Goal: Task Accomplishment & Management: Manage account settings

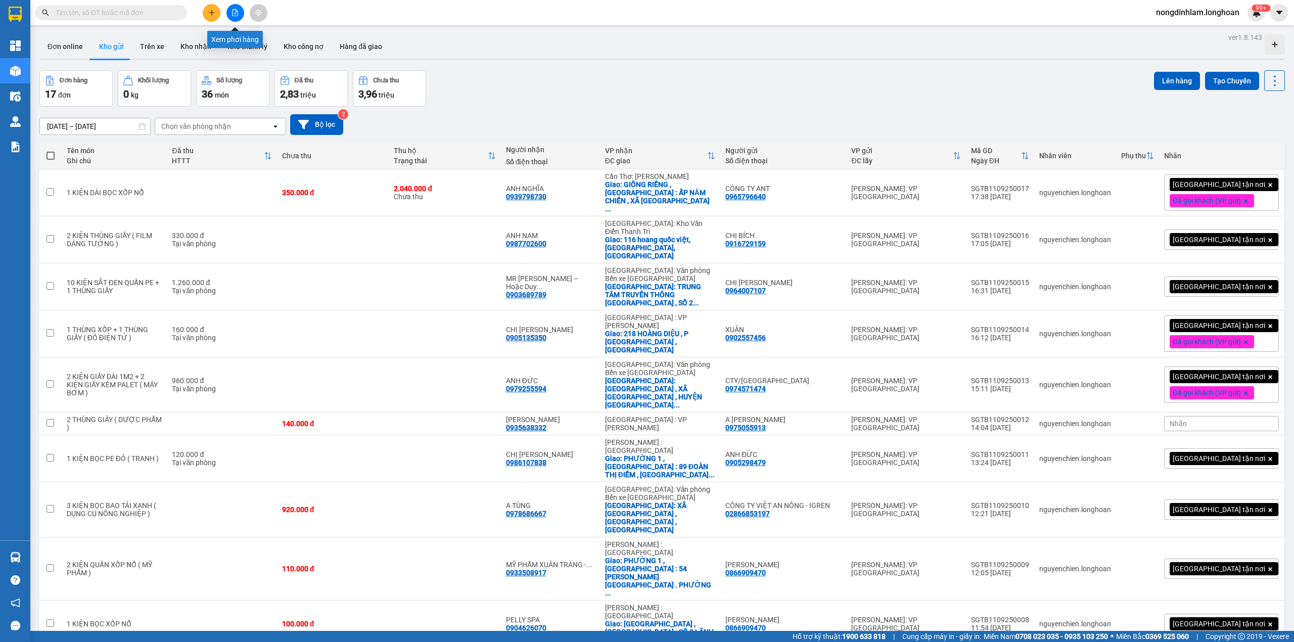
click at [234, 15] on icon "file-add" at bounding box center [234, 12] width 7 height 7
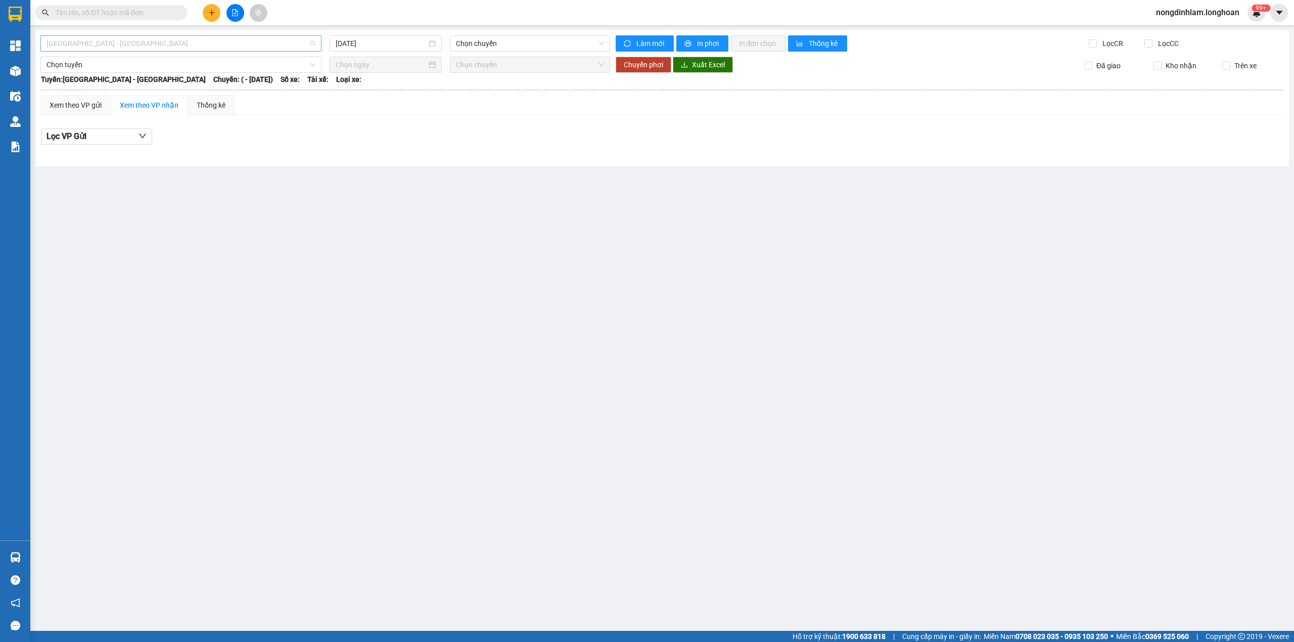
click at [217, 47] on span "[GEOGRAPHIC_DATA] - [GEOGRAPHIC_DATA]" at bounding box center [180, 43] width 269 height 15
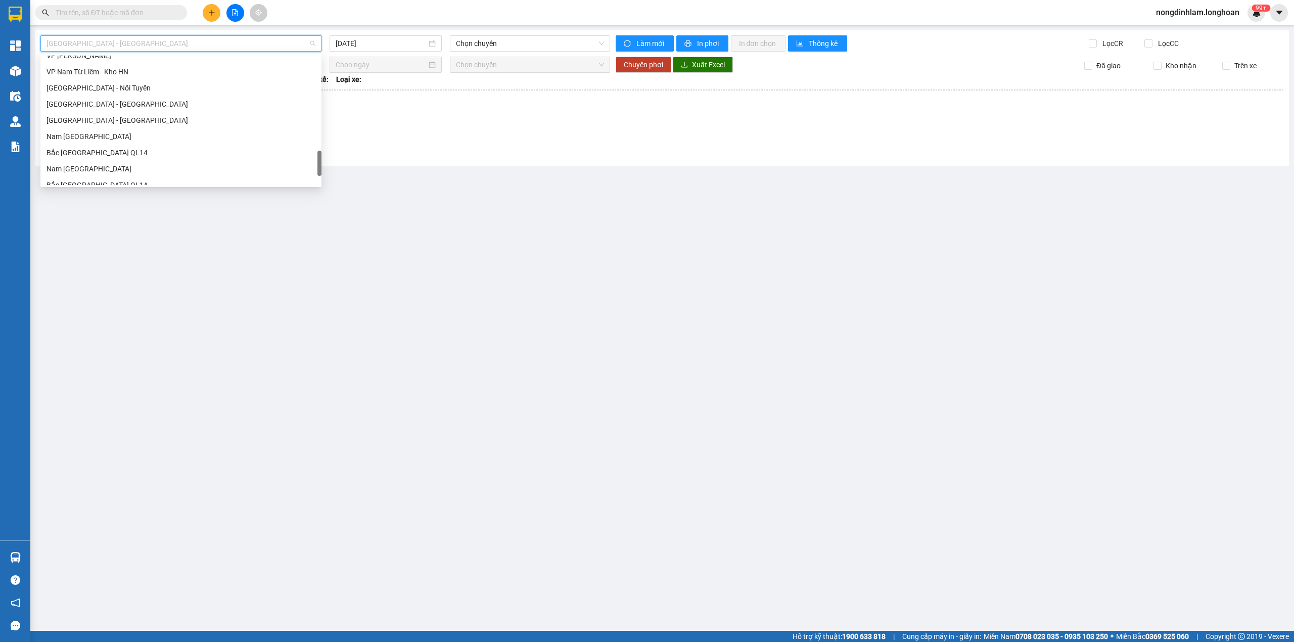
scroll to position [695, 0]
click at [138, 100] on div "Nam [GEOGRAPHIC_DATA]" at bounding box center [180, 95] width 269 height 11
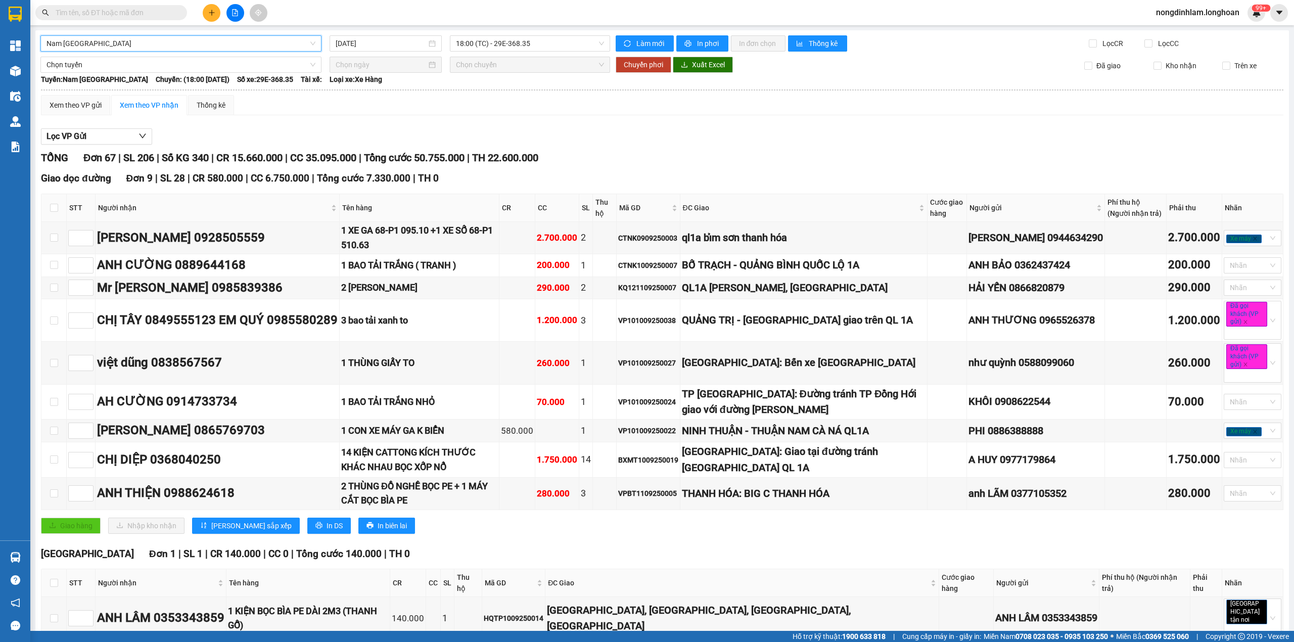
click at [530, 46] on span "18:00 (TC) - 29E-368.35" at bounding box center [530, 43] width 149 height 15
click at [391, 48] on input "[DATE]" at bounding box center [381, 43] width 91 height 11
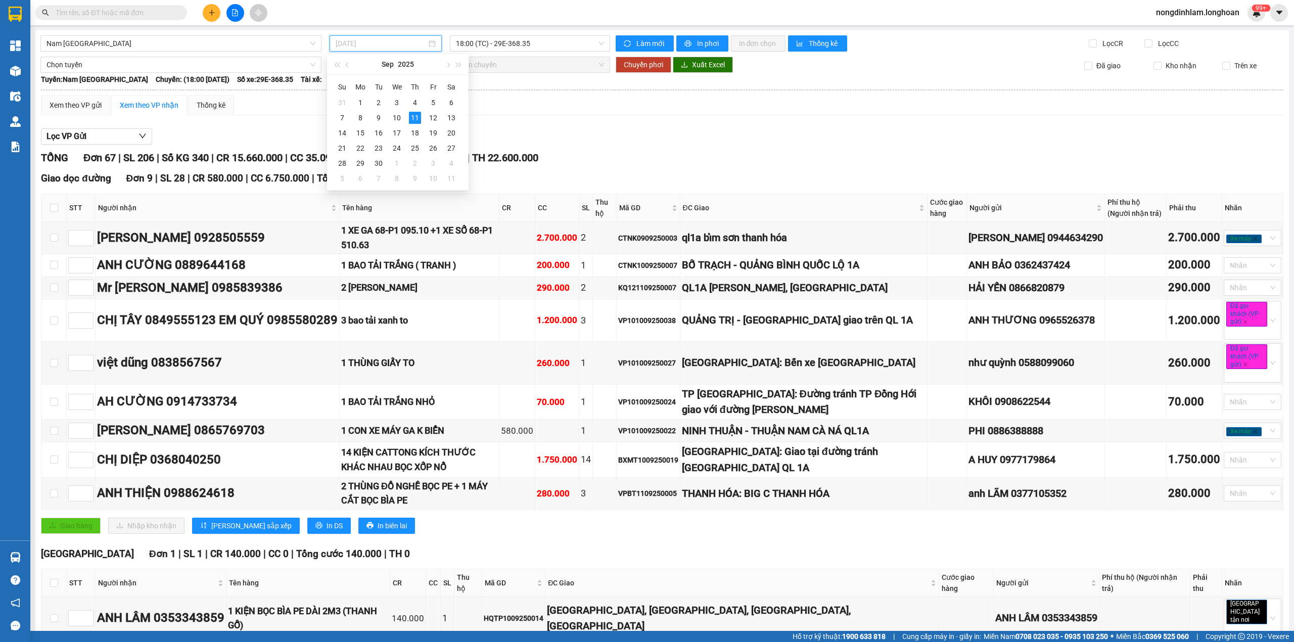
type input "[DATE]"
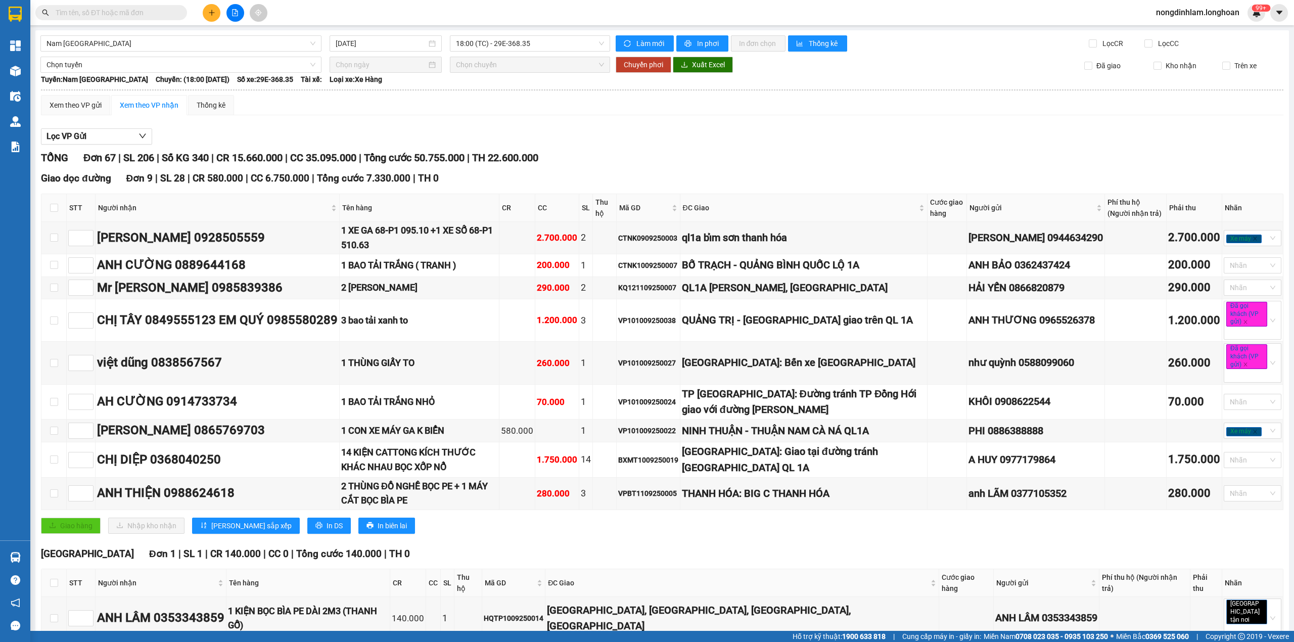
click at [576, 115] on div "Xem theo VP gửi Xem theo VP nhận Thống kê" at bounding box center [662, 105] width 1242 height 20
click at [138, 13] on input "text" at bounding box center [115, 12] width 119 height 11
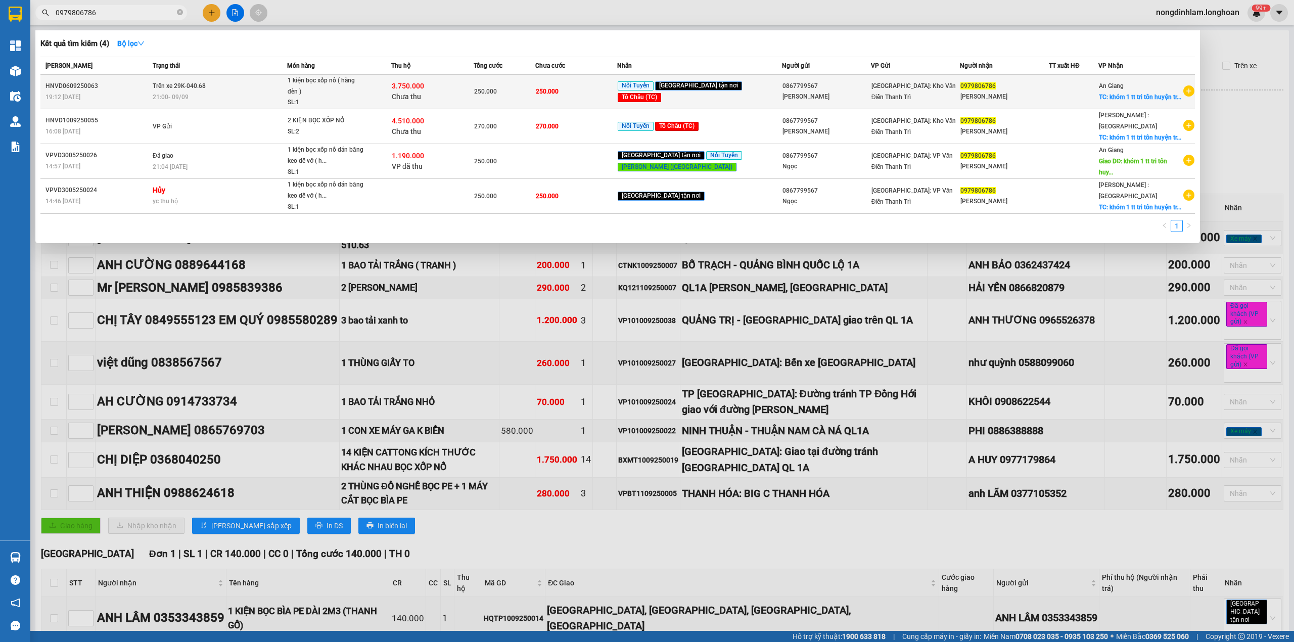
type input "0979806786"
click at [196, 89] on span "Trên xe 29K-040.68" at bounding box center [179, 85] width 53 height 7
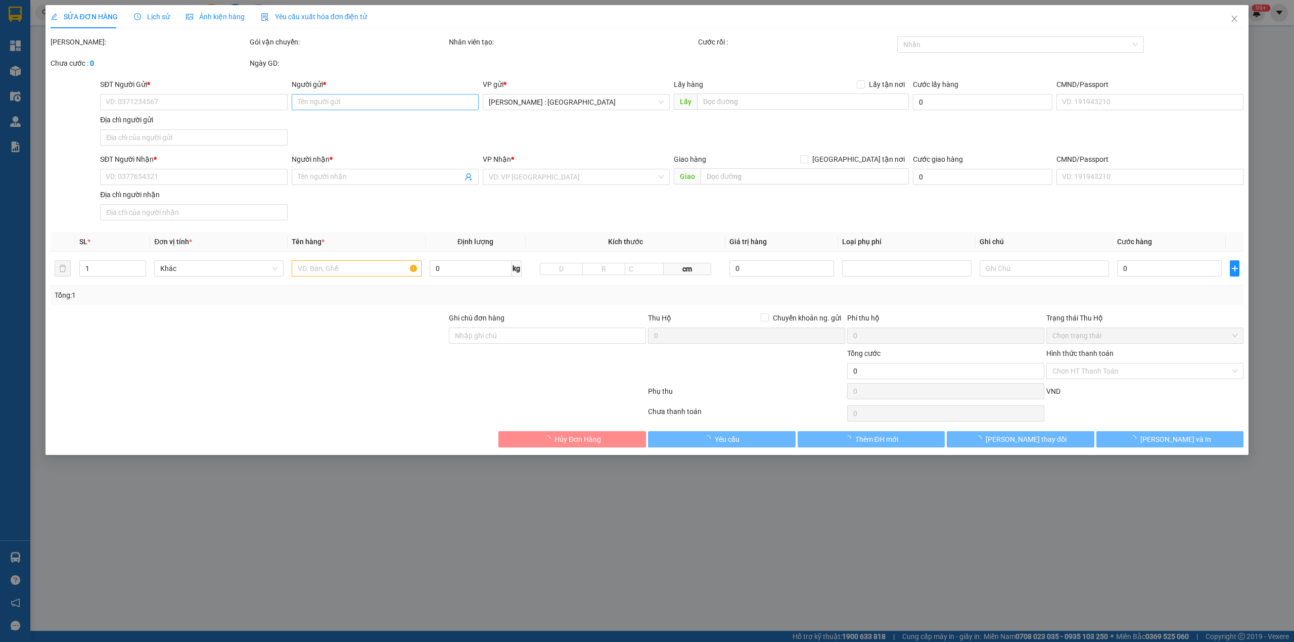
type input "0867799567"
type input "[PERSON_NAME]"
type input "0979806786"
type input "[PERSON_NAME]"
checkbox input "true"
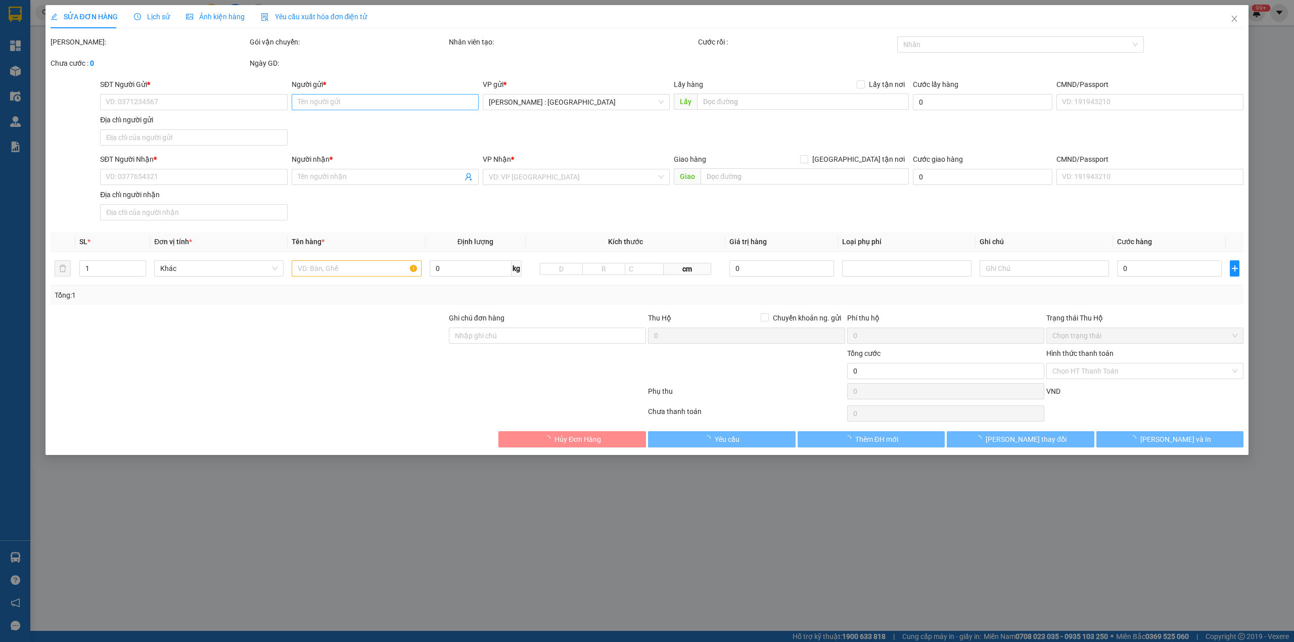
type input "khóm 1 tt tri tôn huyện tri tôn an giang"
type input "hàng giao nguyên kiện, hư vỡ ko đền"
type input "250.000"
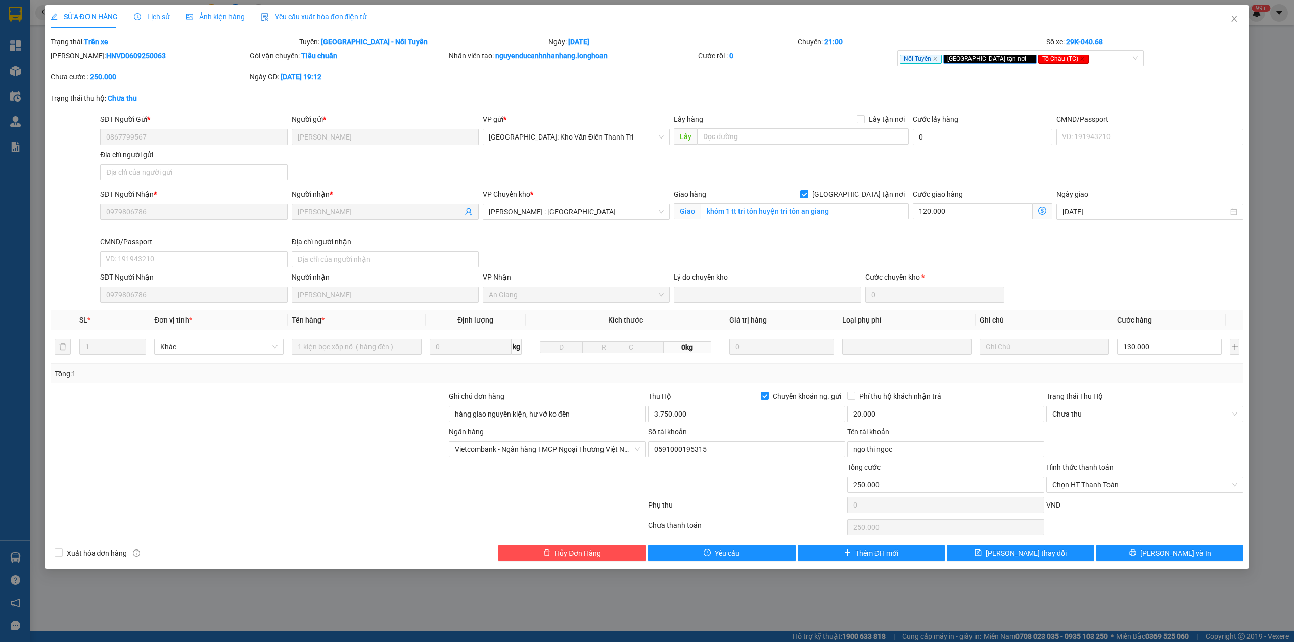
click at [867, 196] on span "[GEOGRAPHIC_DATA] tận nơi" at bounding box center [858, 194] width 101 height 11
click at [807, 196] on input "[GEOGRAPHIC_DATA] tận nơi" at bounding box center [803, 193] width 7 height 7
checkbox input "false"
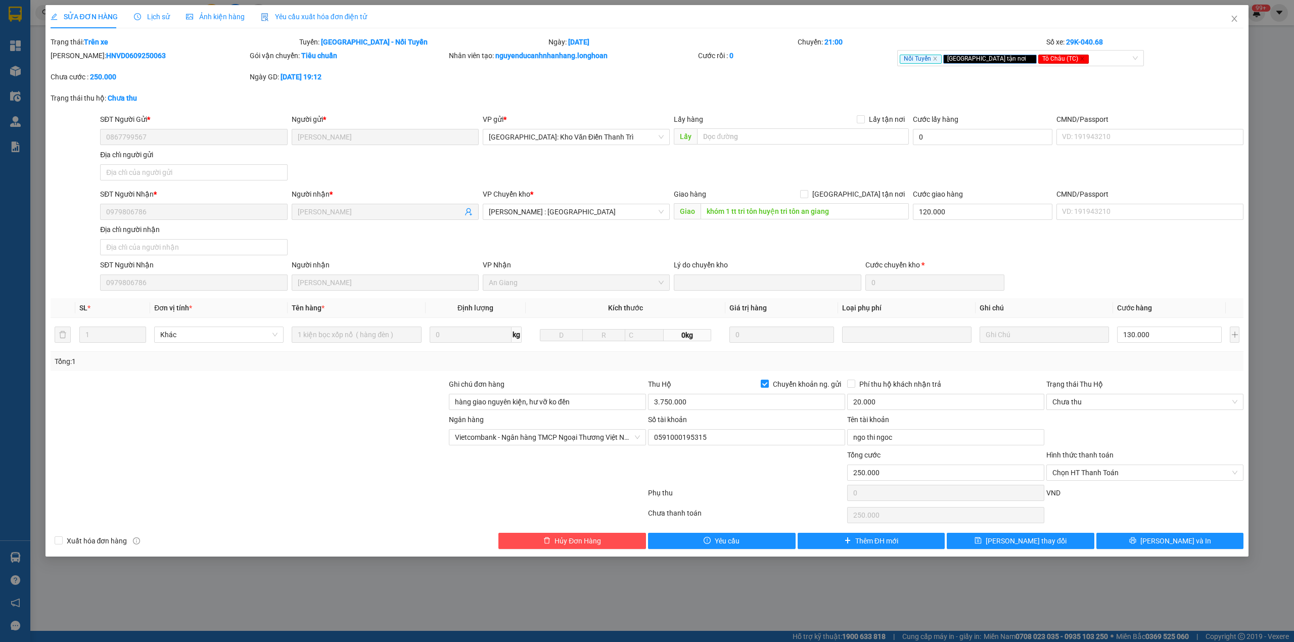
click at [160, 17] on span "Lịch sử" at bounding box center [152, 17] width 36 height 8
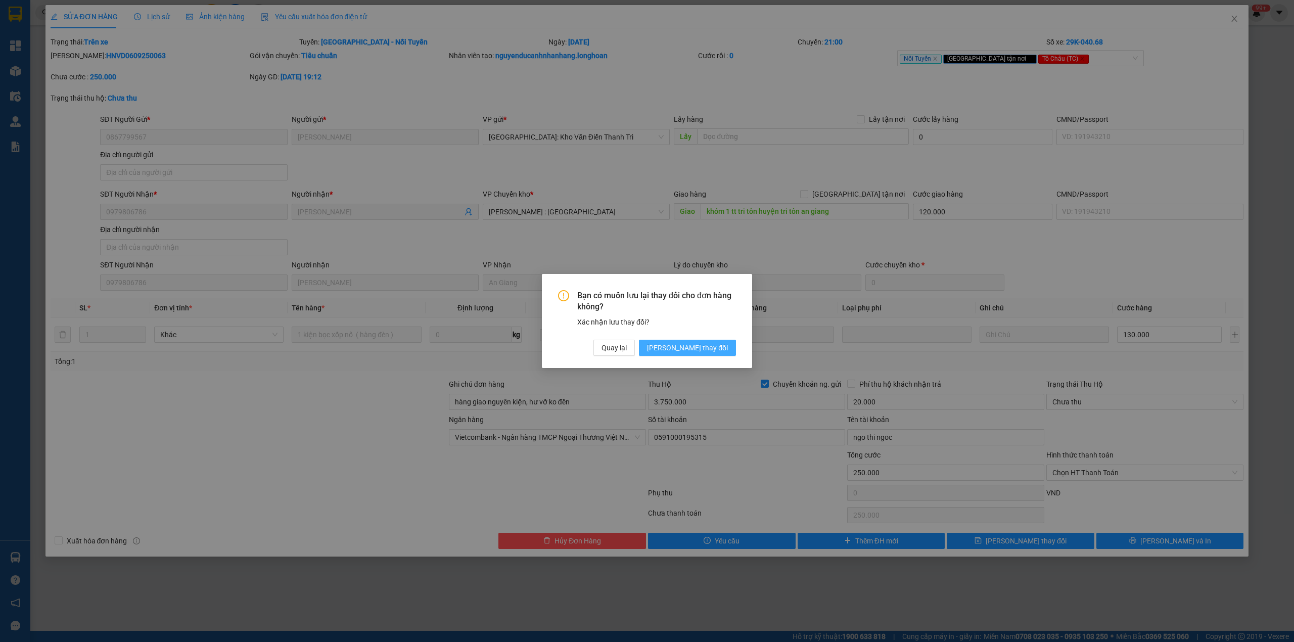
click at [716, 346] on span "[PERSON_NAME] thay đổi" at bounding box center [687, 347] width 81 height 11
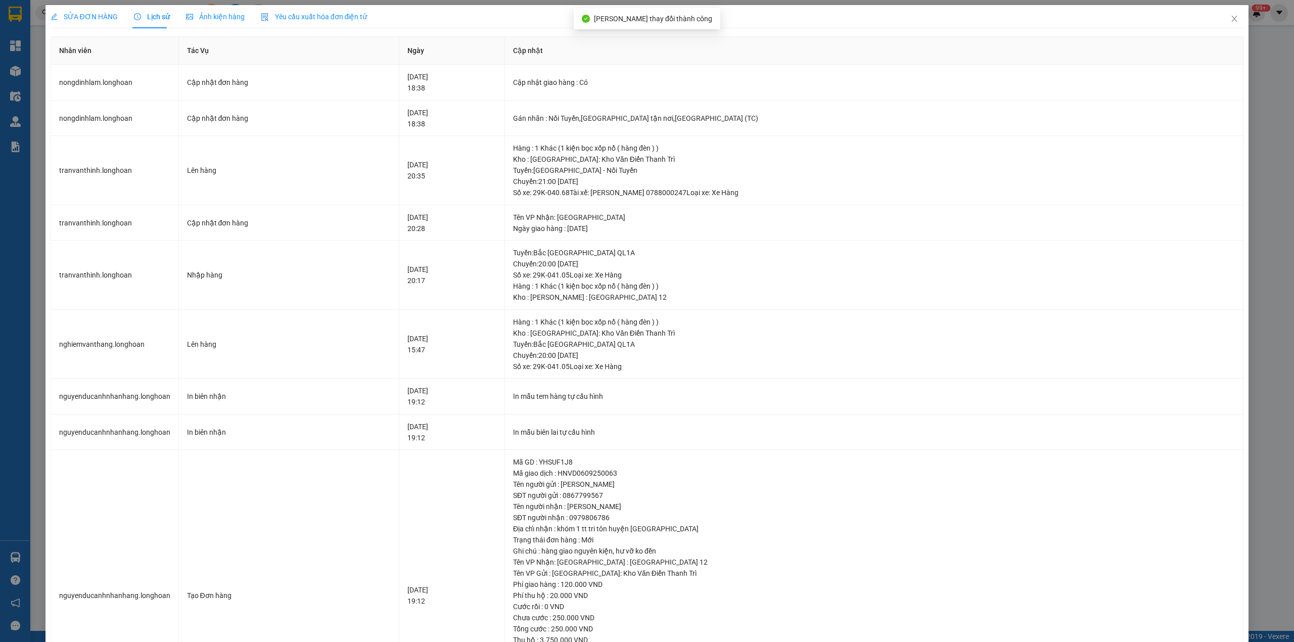
click at [97, 17] on span "SỬA ĐƠN HÀNG" at bounding box center [84, 17] width 67 height 8
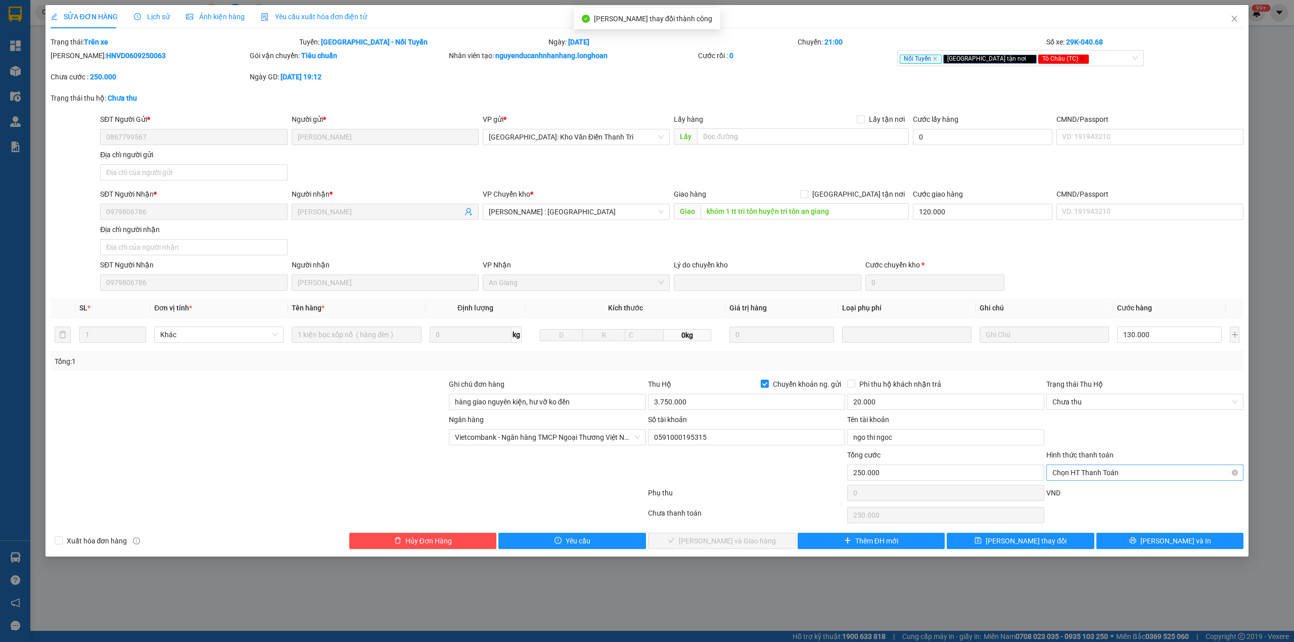
click at [1083, 476] on span "Chọn HT Thanh Toán" at bounding box center [1144, 472] width 185 height 15
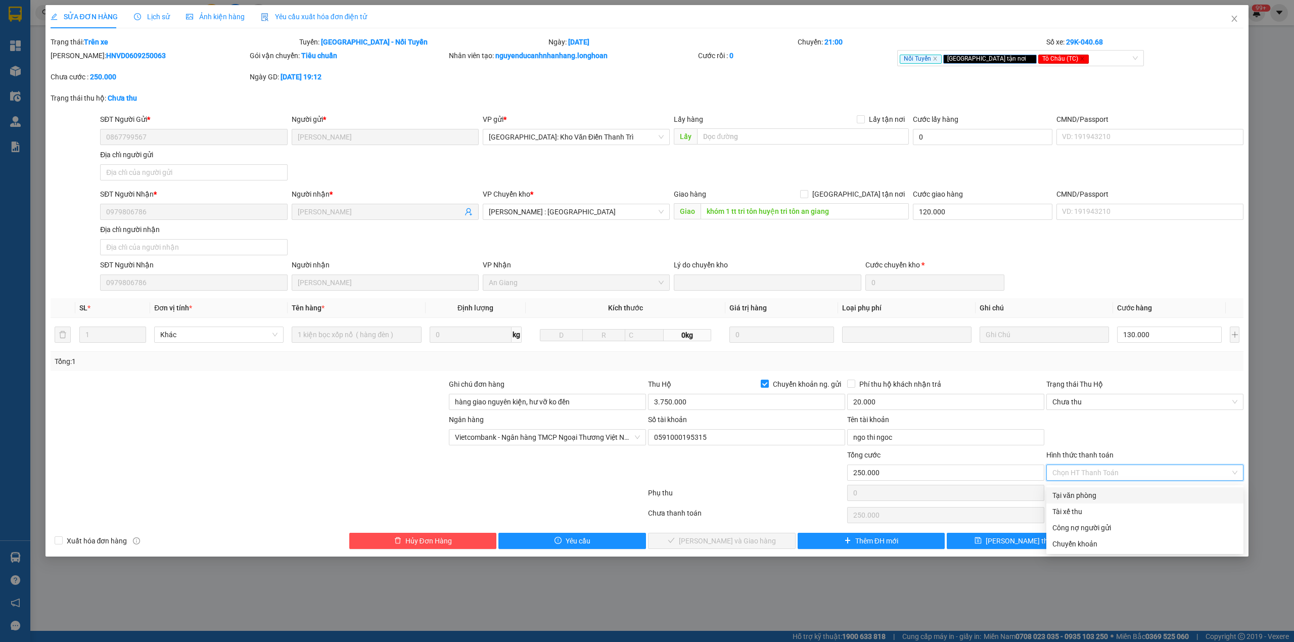
click at [1076, 498] on div "Tại văn phòng" at bounding box center [1144, 495] width 185 height 11
type input "0"
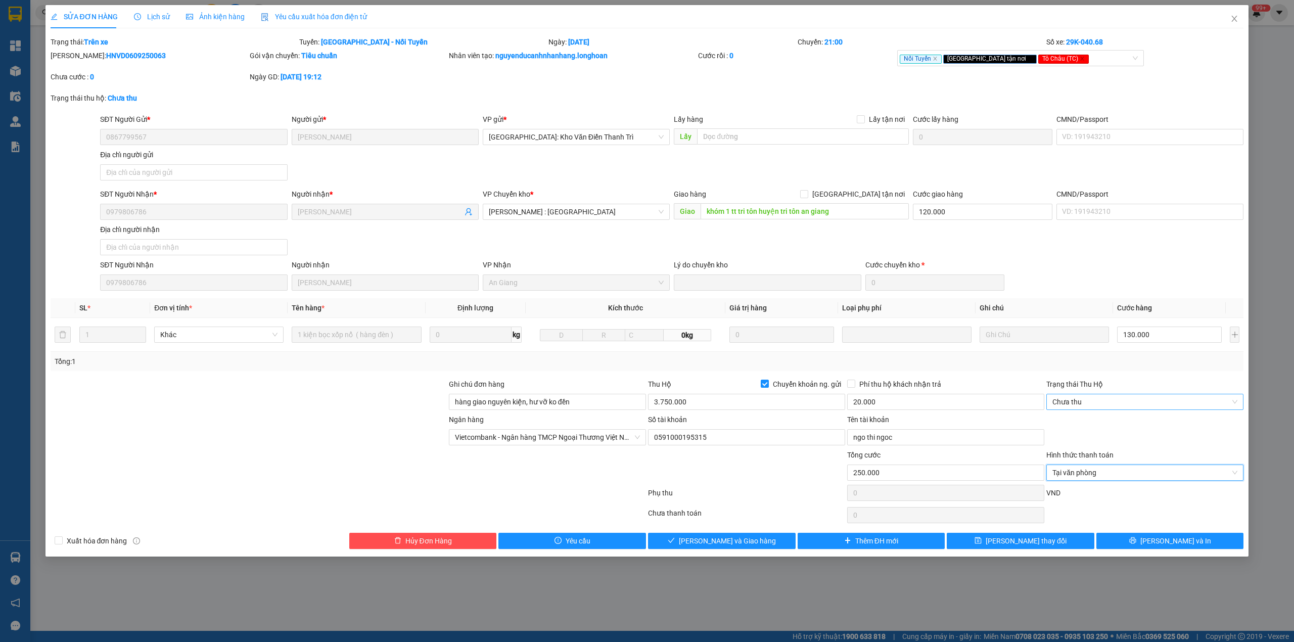
click at [1073, 404] on span "Chưa thu" at bounding box center [1144, 401] width 185 height 15
click at [1080, 455] on div "VP đã thu" at bounding box center [1144, 456] width 185 height 11
click at [724, 539] on span "[PERSON_NAME] và Giao hàng" at bounding box center [727, 540] width 97 height 11
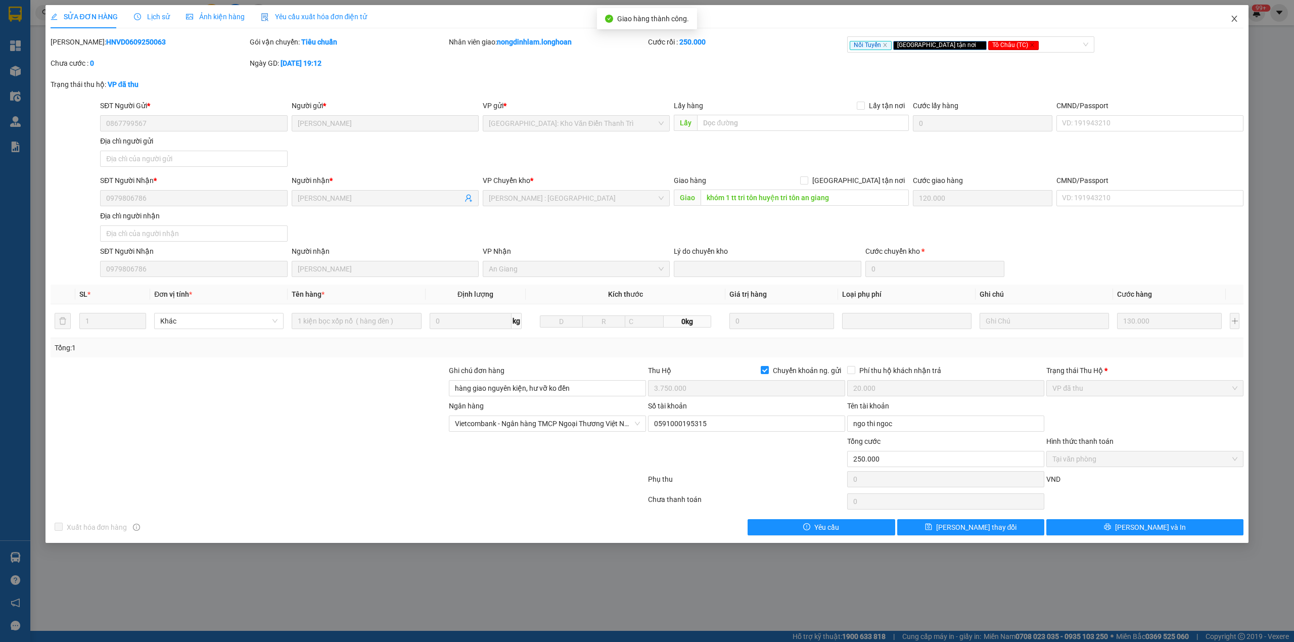
click at [1232, 19] on icon "close" at bounding box center [1234, 19] width 8 height 8
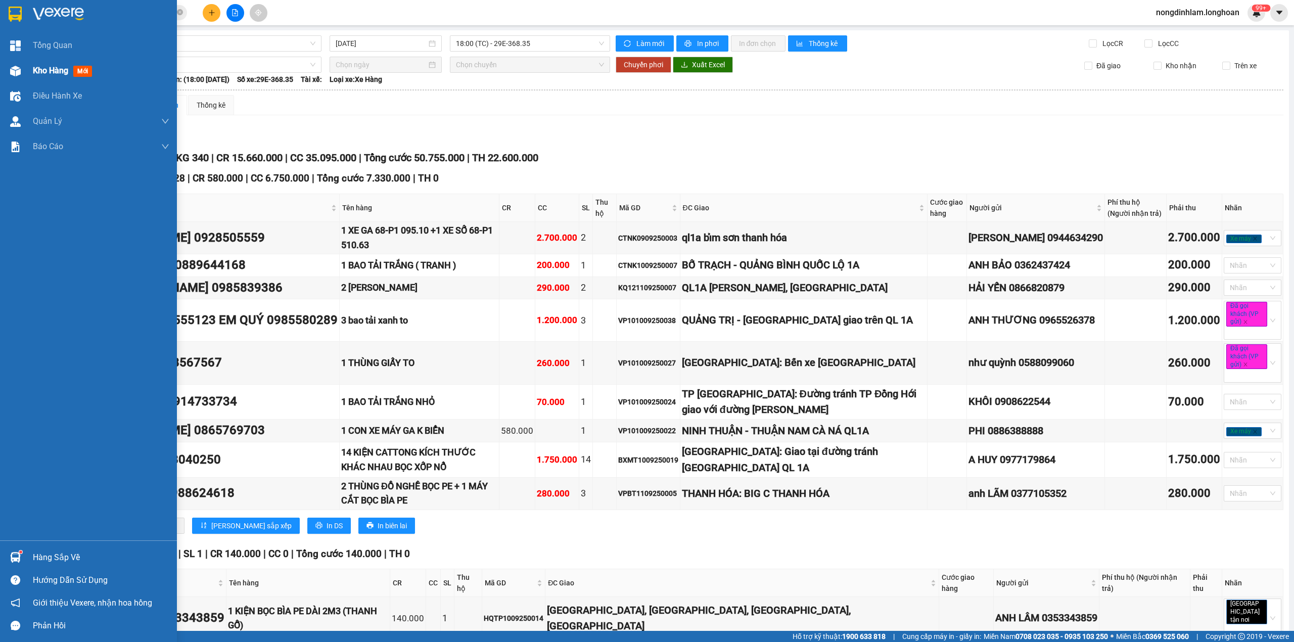
click at [33, 69] on span "Kho hàng" at bounding box center [50, 71] width 35 height 10
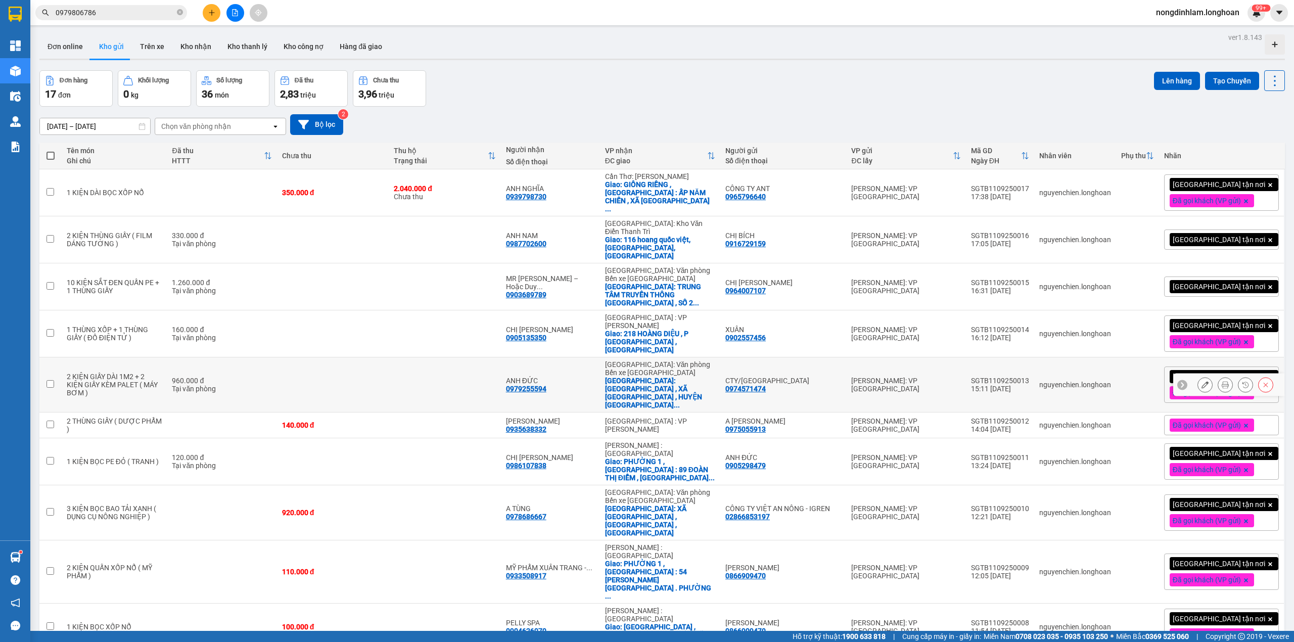
scroll to position [46, 0]
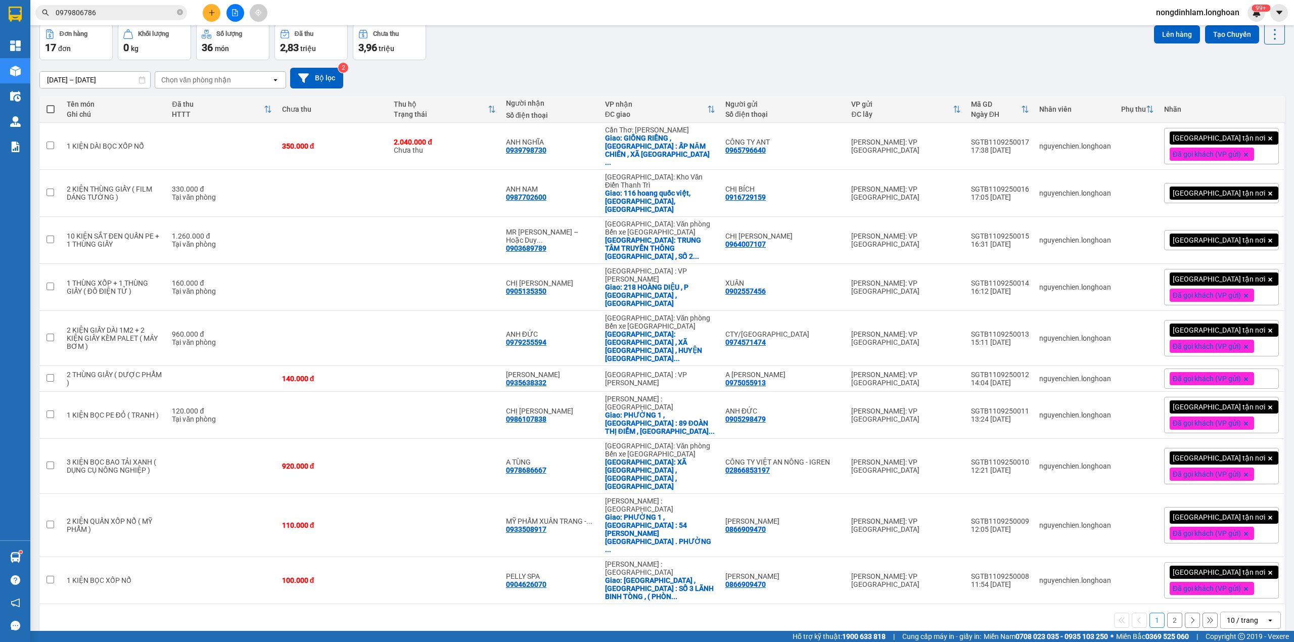
click at [1233, 615] on div "10 / trang" at bounding box center [1242, 620] width 31 height 10
click at [1234, 517] on span "100 / trang" at bounding box center [1236, 516] width 36 height 10
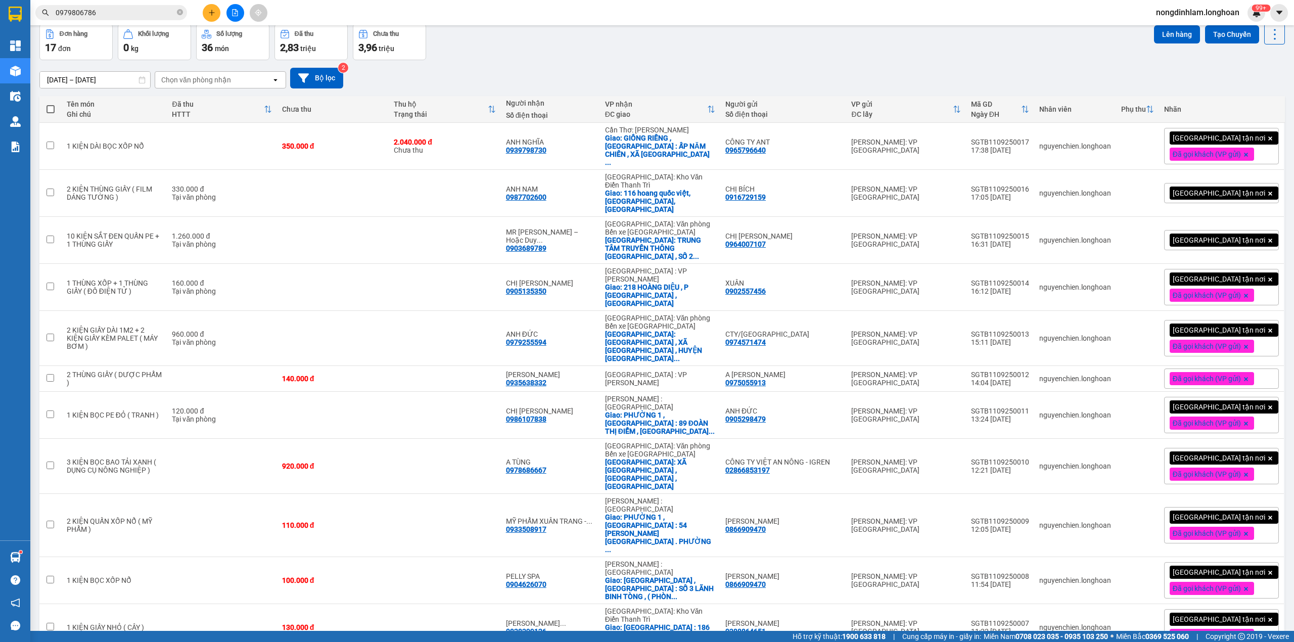
scroll to position [0, 0]
